Goal: Information Seeking & Learning: Learn about a topic

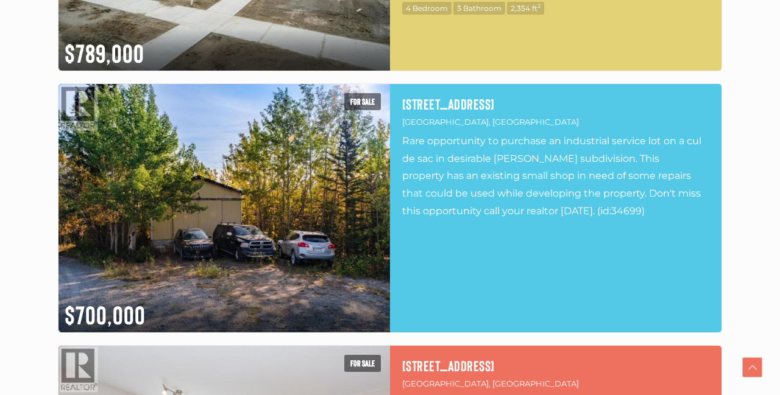
scroll to position [2709, 0]
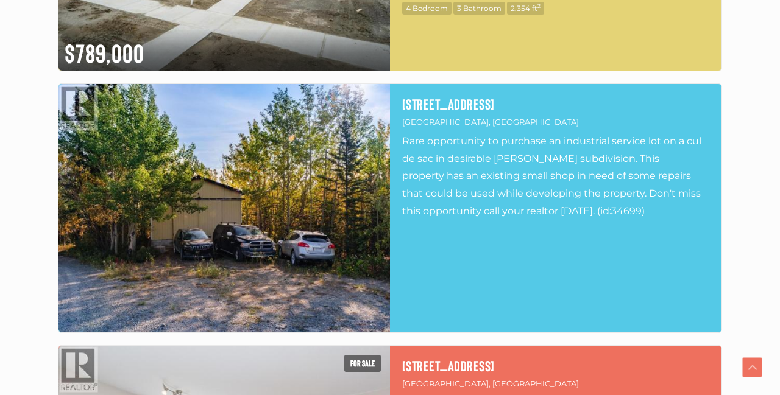
click at [294, 218] on img at bounding box center [223, 208] width 331 height 249
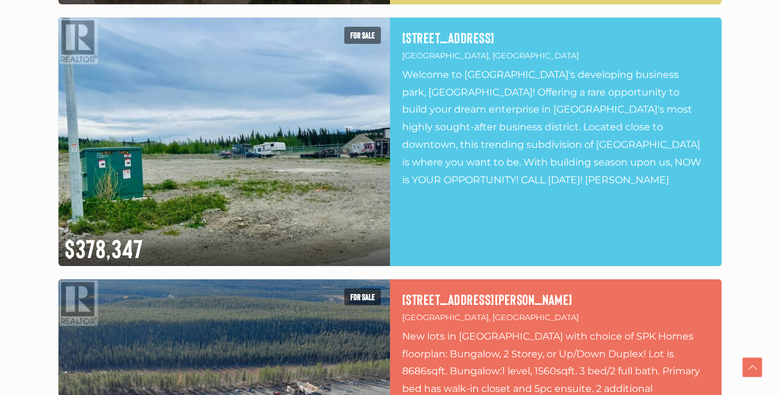
scroll to position [5919, 0]
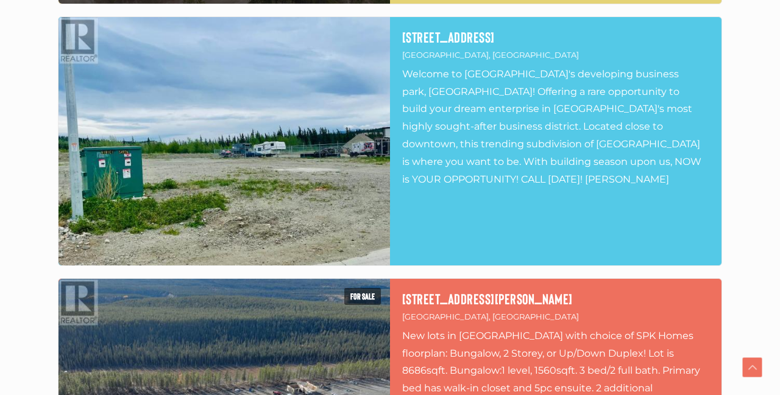
click at [284, 160] on img at bounding box center [223, 141] width 331 height 249
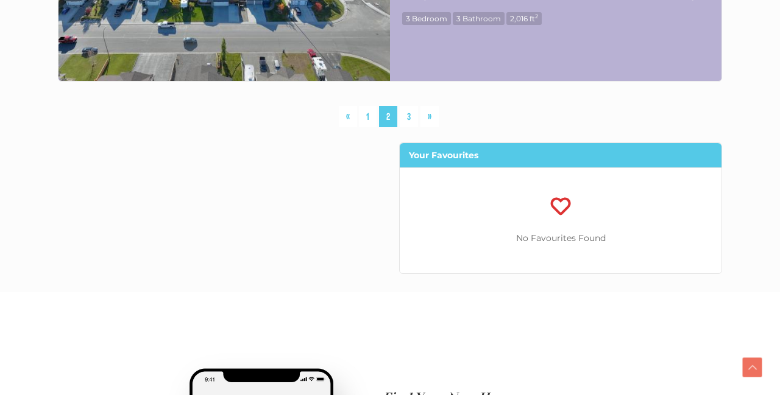
scroll to position [6634, 0]
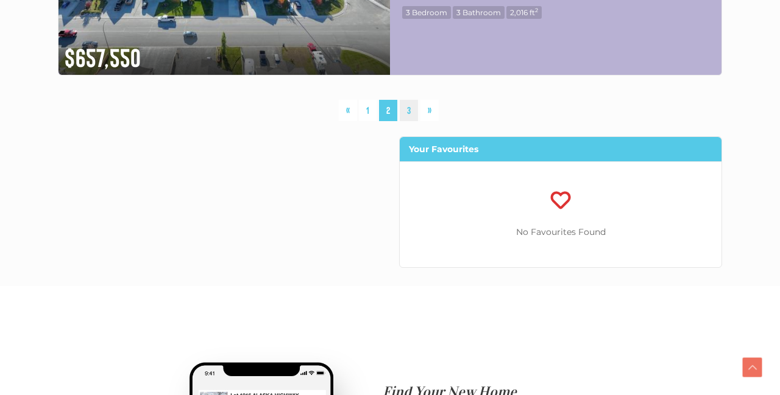
click at [409, 111] on link "3" at bounding box center [409, 110] width 18 height 21
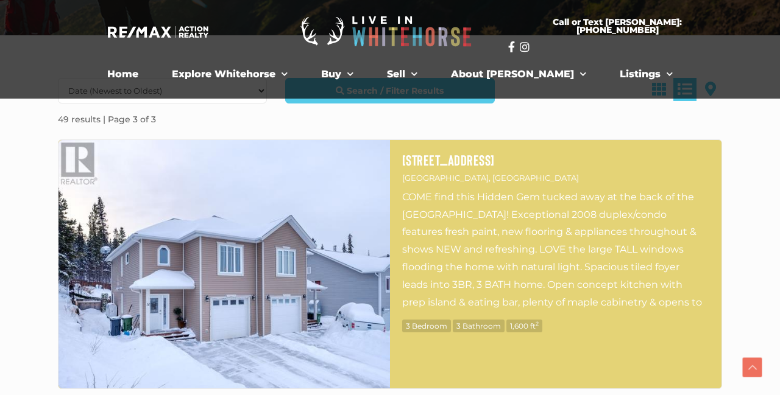
scroll to position [252, 0]
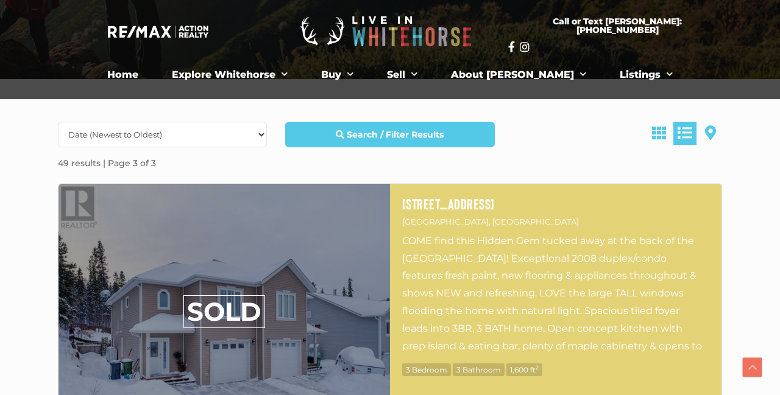
scroll to position [1111, 0]
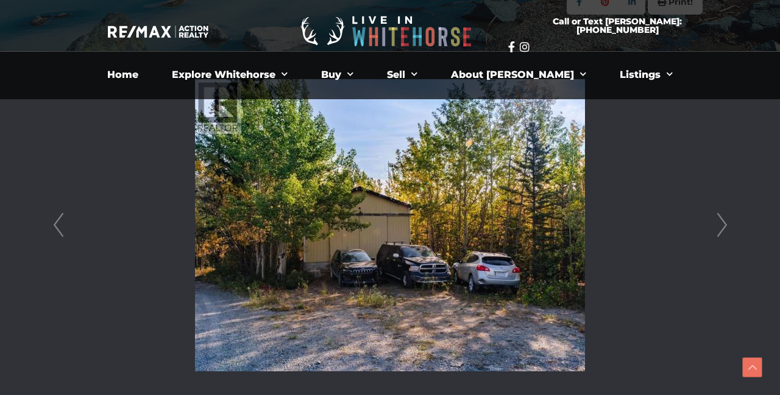
scroll to position [293, 0]
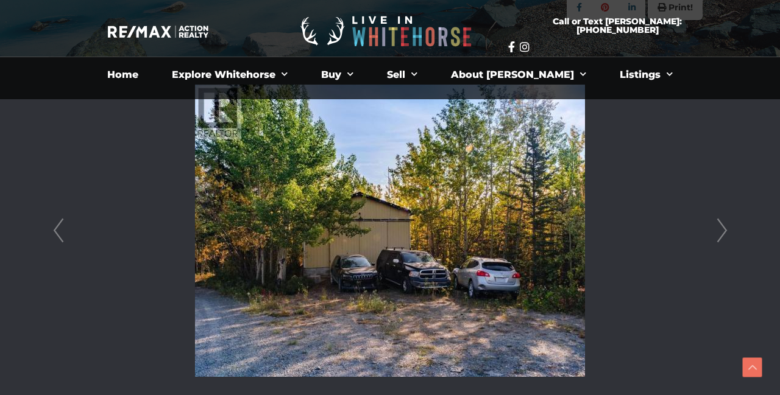
click at [722, 231] on link "Next" at bounding box center [722, 230] width 18 height 347
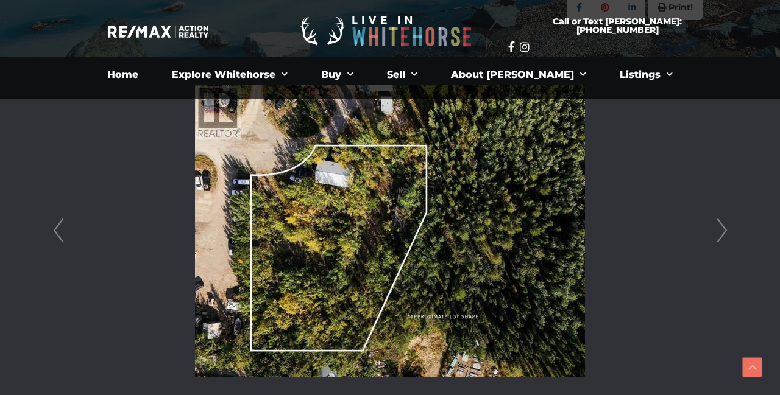
click at [722, 231] on link "Next" at bounding box center [722, 230] width 18 height 347
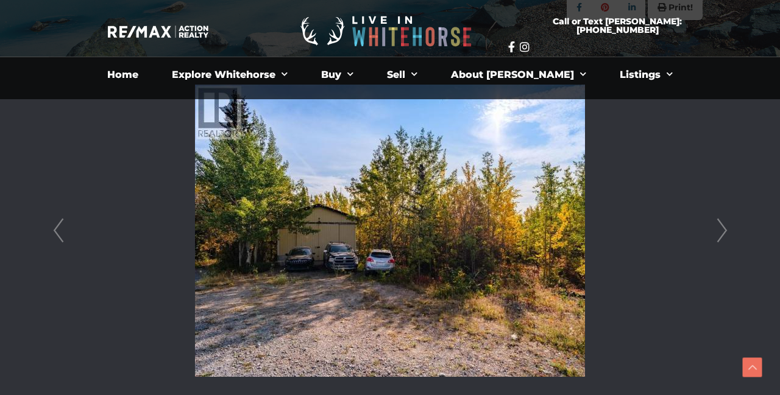
click at [722, 231] on link "Next" at bounding box center [722, 230] width 18 height 347
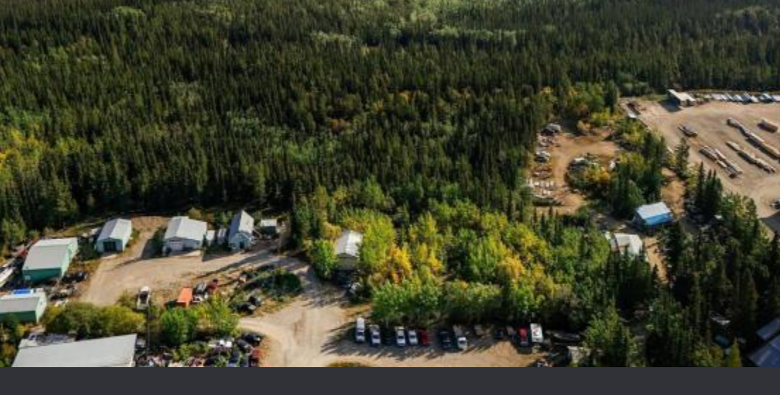
scroll to position [330, 0]
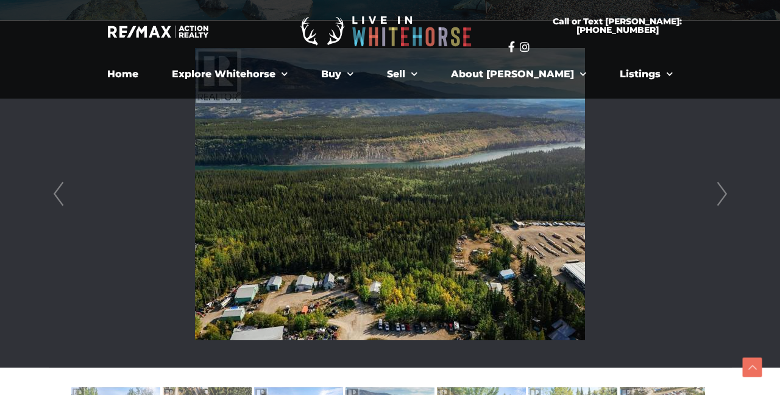
click at [722, 192] on link "Next" at bounding box center [722, 194] width 18 height 347
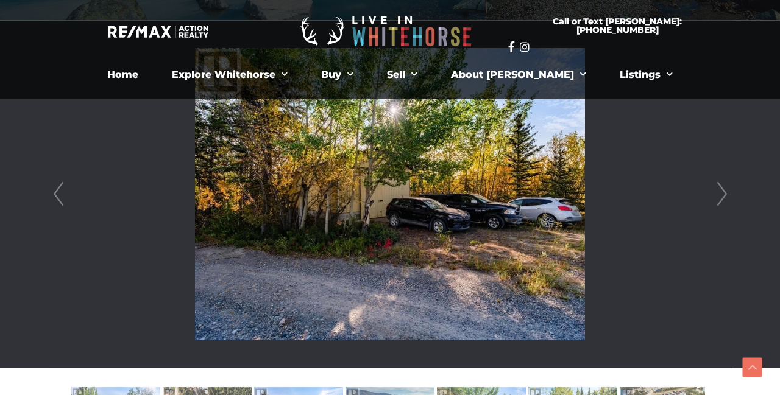
click at [722, 192] on link "Next" at bounding box center [722, 194] width 18 height 347
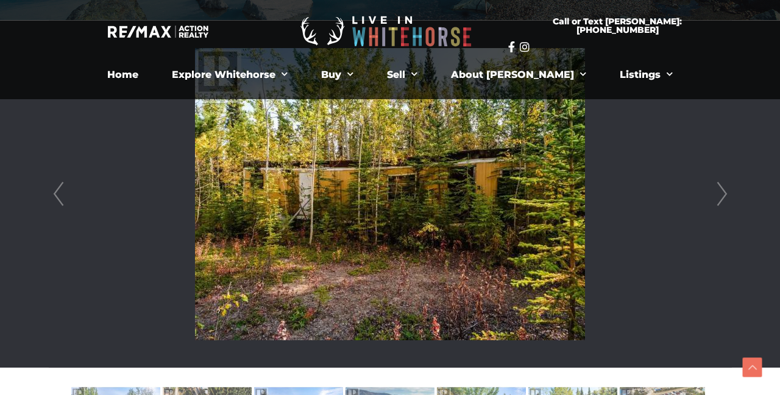
click at [722, 193] on link "Next" at bounding box center [722, 194] width 18 height 347
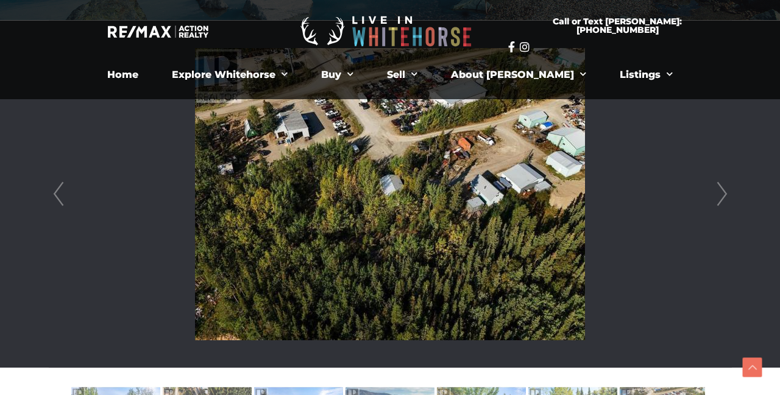
click at [722, 193] on link "Next" at bounding box center [722, 194] width 18 height 347
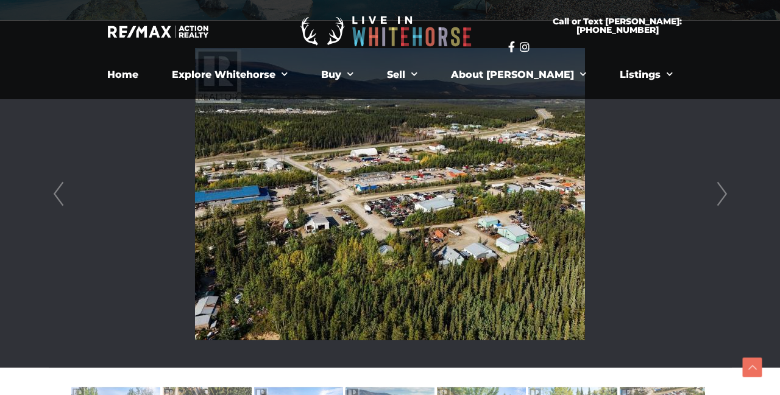
click at [724, 194] on link "Next" at bounding box center [722, 194] width 18 height 347
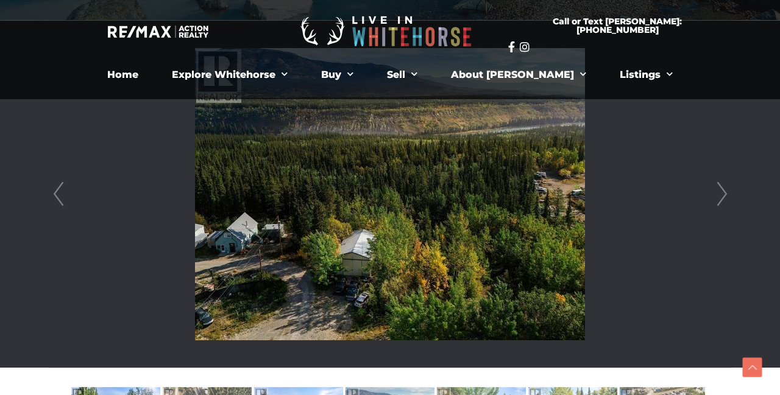
click at [723, 194] on link "Next" at bounding box center [722, 194] width 18 height 347
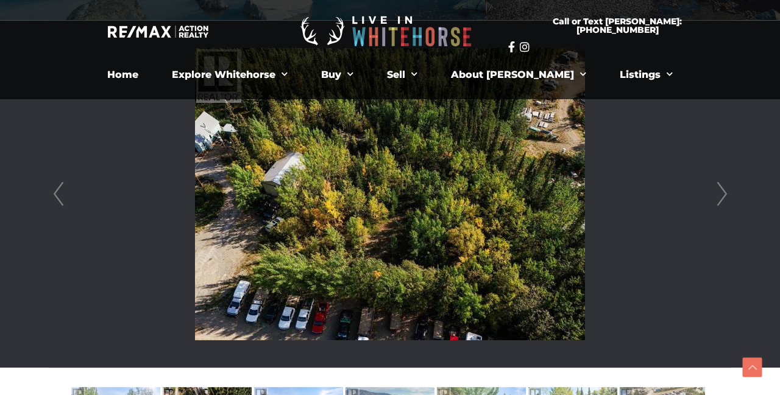
click at [723, 194] on link "Next" at bounding box center [722, 194] width 18 height 347
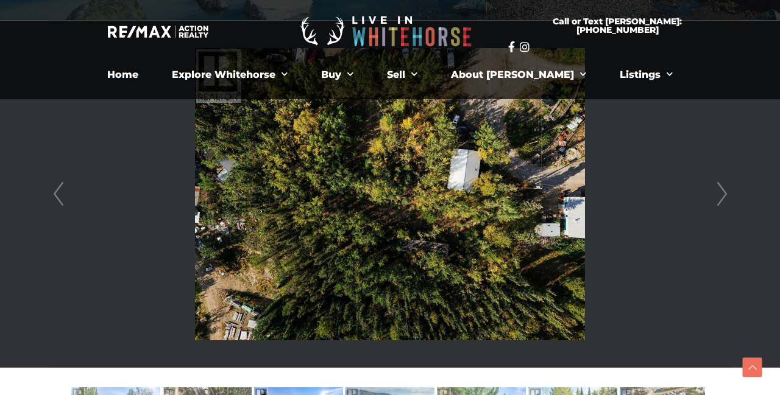
click at [723, 194] on link "Next" at bounding box center [722, 194] width 18 height 347
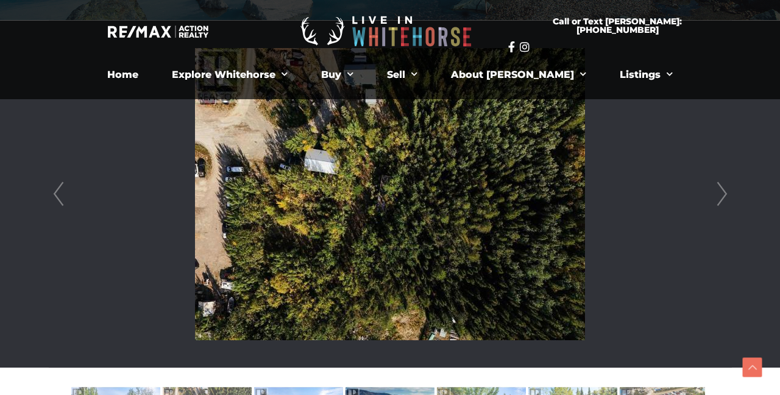
click at [723, 194] on link "Next" at bounding box center [722, 194] width 18 height 347
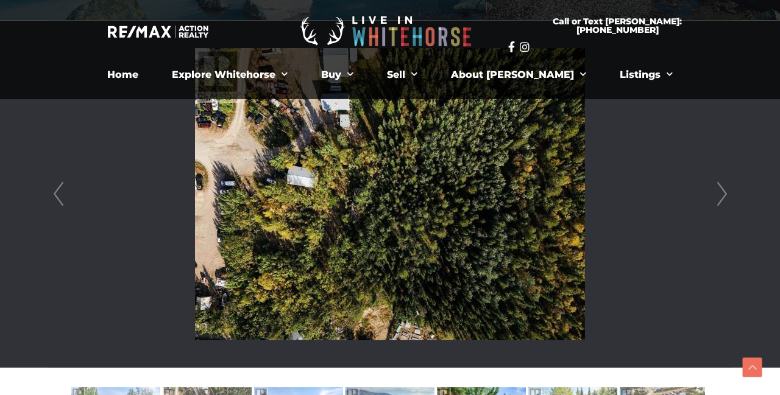
click at [723, 194] on link "Next" at bounding box center [722, 194] width 18 height 347
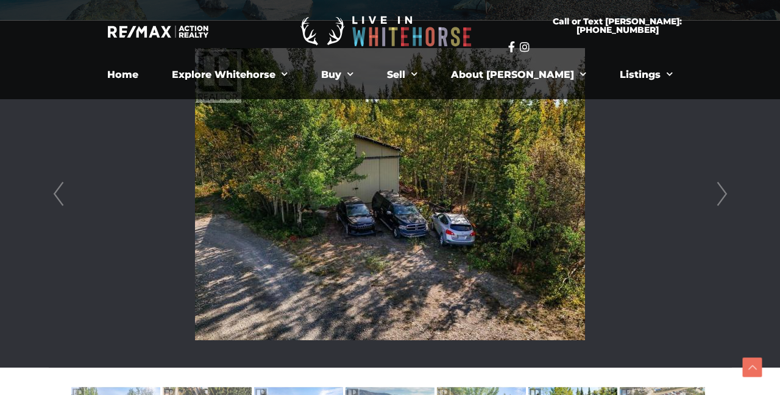
click at [723, 194] on link "Next" at bounding box center [722, 194] width 18 height 347
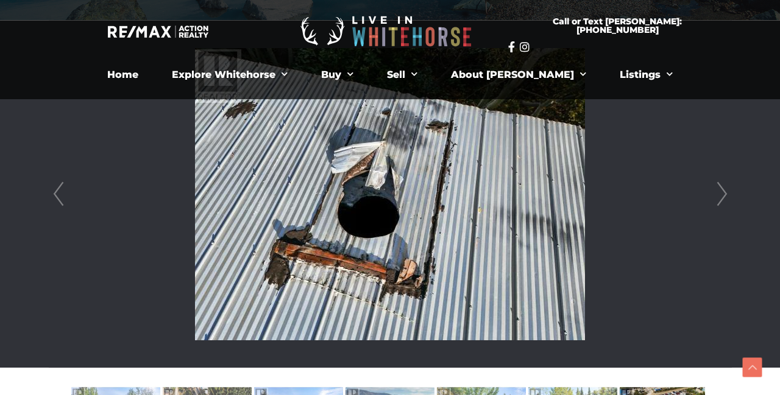
click at [723, 194] on link "Next" at bounding box center [722, 194] width 18 height 347
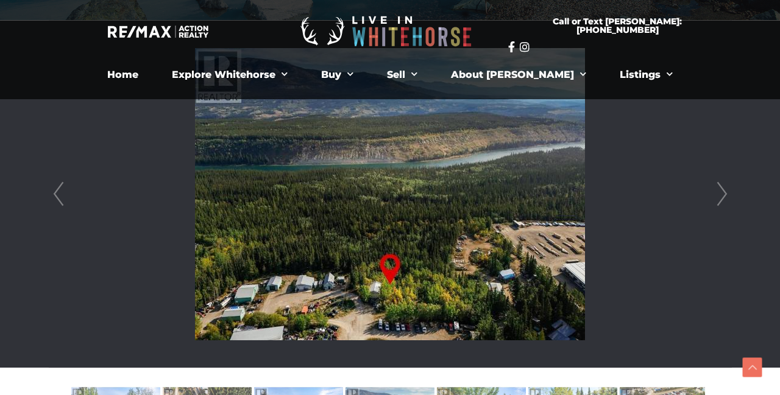
click at [723, 194] on link "Next" at bounding box center [722, 194] width 18 height 347
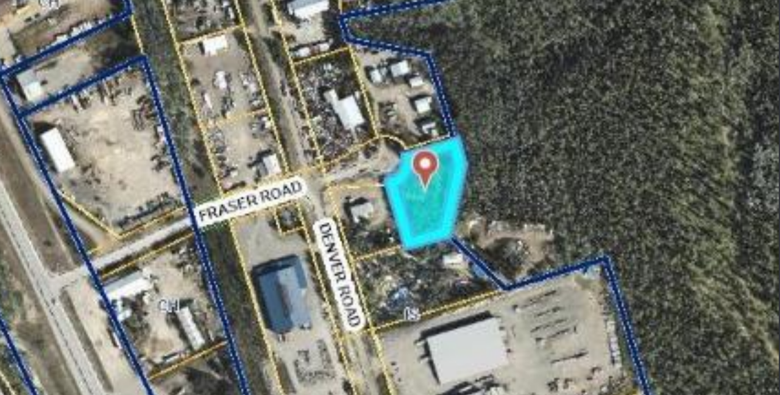
scroll to position [331, 0]
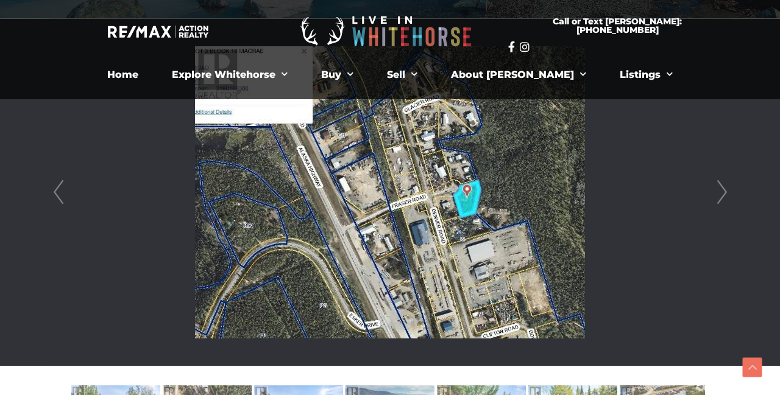
click at [724, 192] on link "Next" at bounding box center [722, 192] width 18 height 347
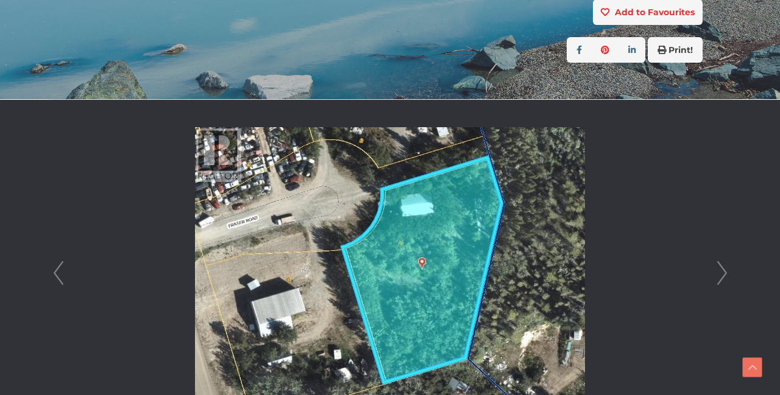
scroll to position [253, 0]
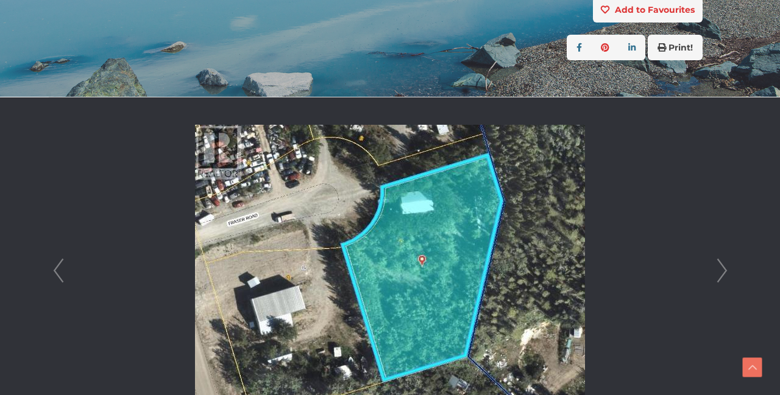
click at [722, 268] on link "Next" at bounding box center [722, 270] width 18 height 347
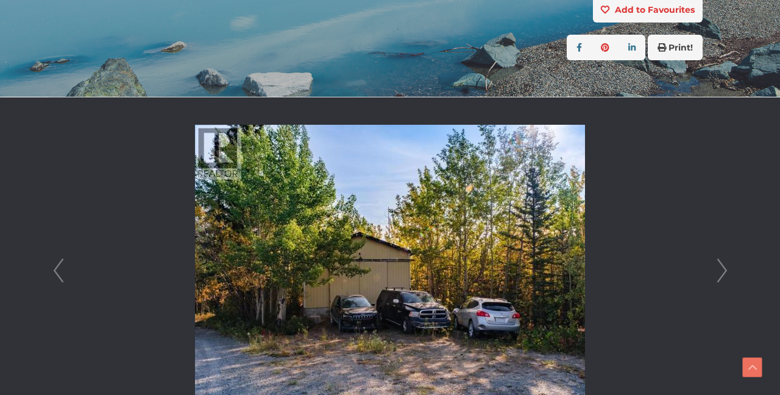
click at [722, 268] on link "Next" at bounding box center [722, 270] width 18 height 347
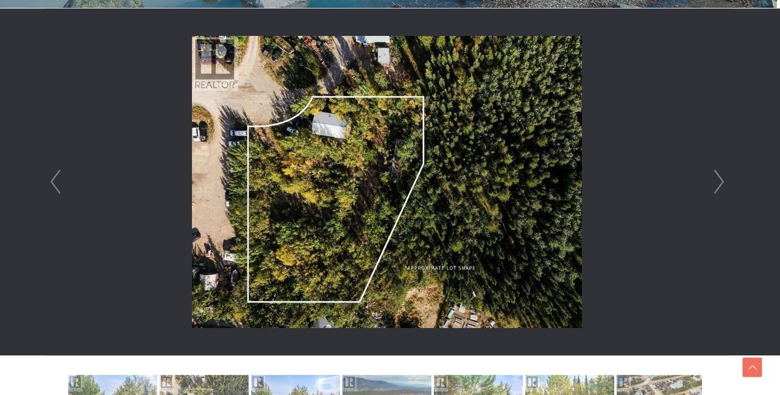
scroll to position [341, 3]
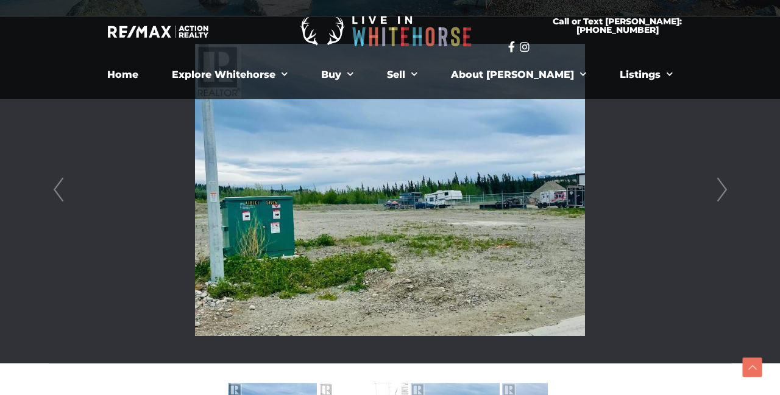
scroll to position [316, 0]
